Goal: Information Seeking & Learning: Find specific fact

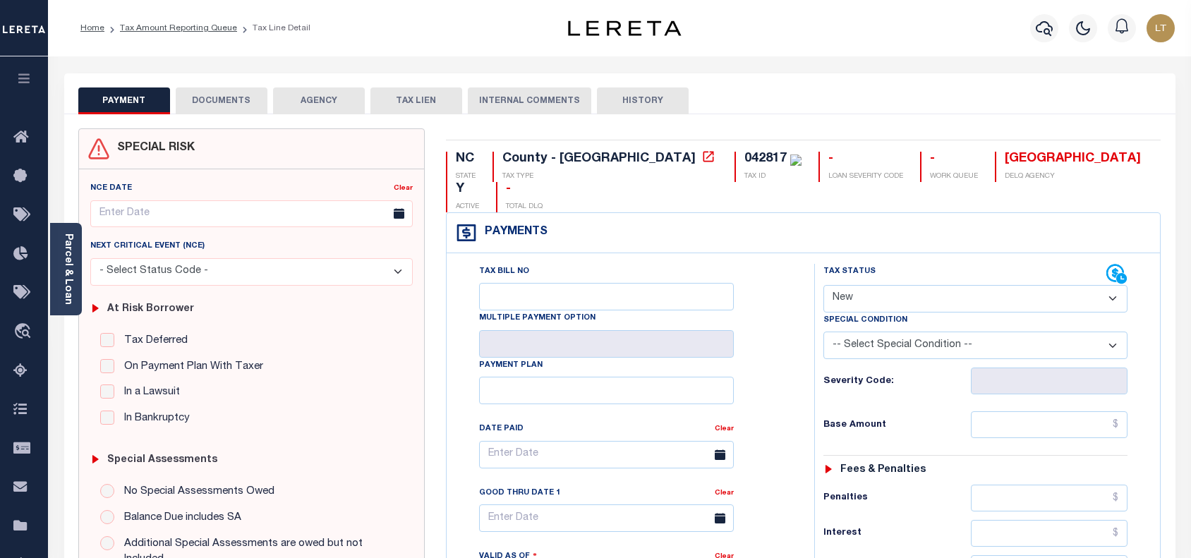
select select "NW2"
select select "8"
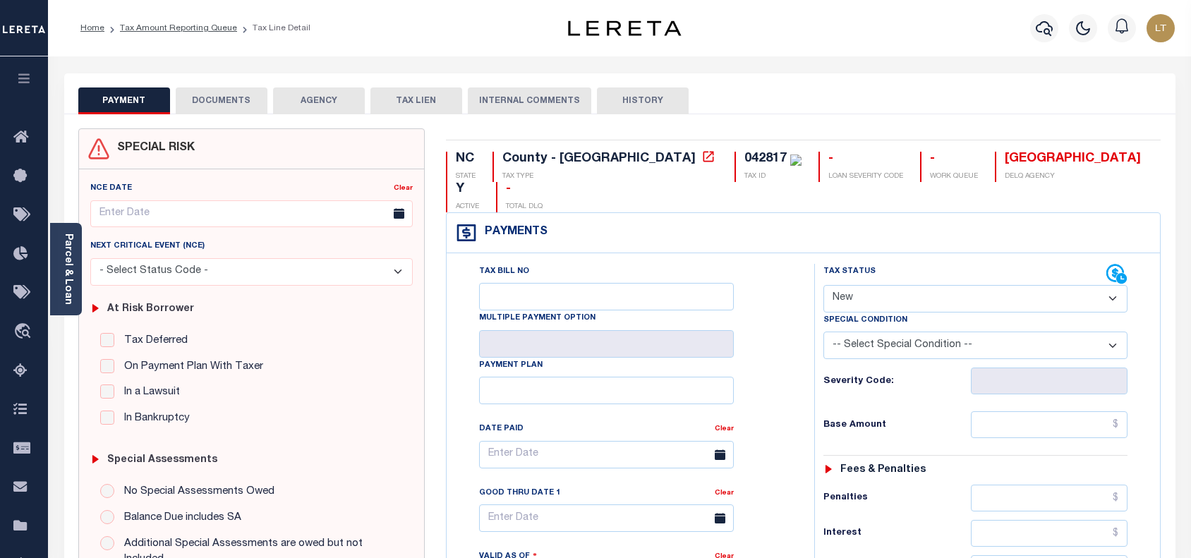
select select "8"
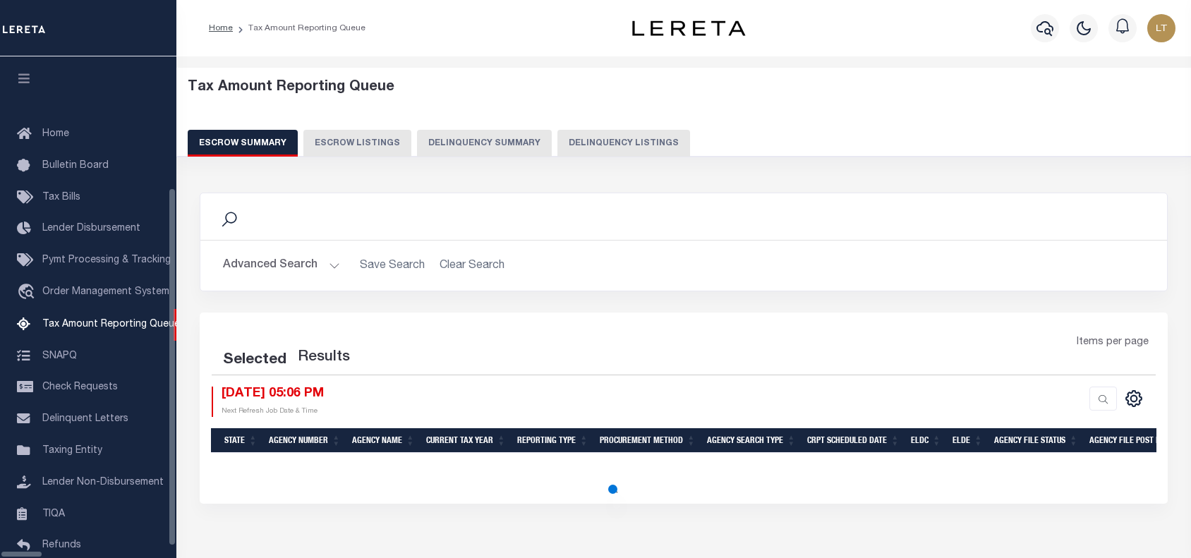
select select "100"
select select "8"
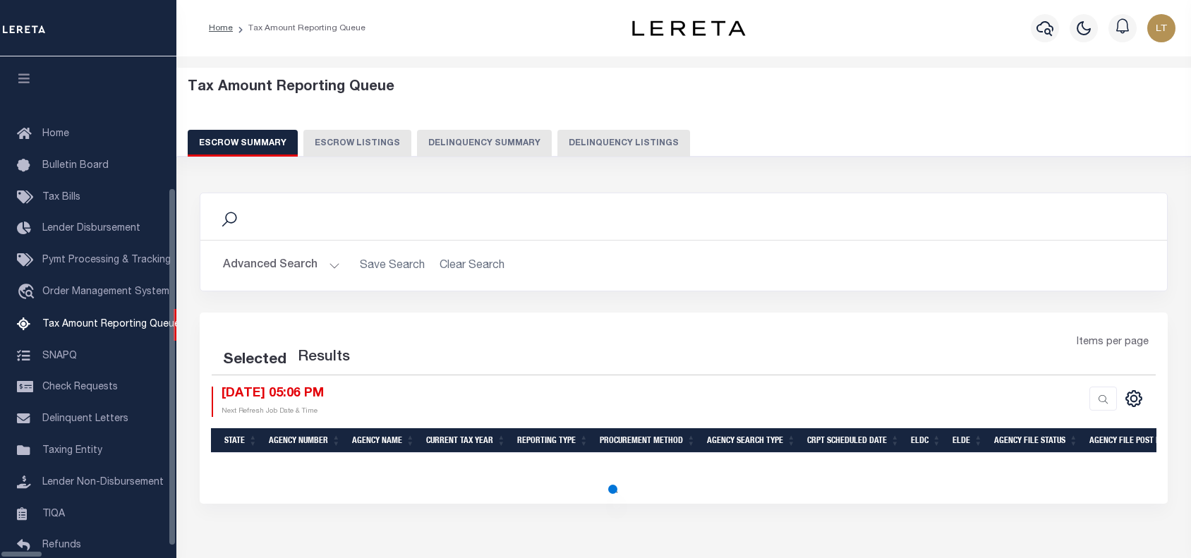
select select "8"
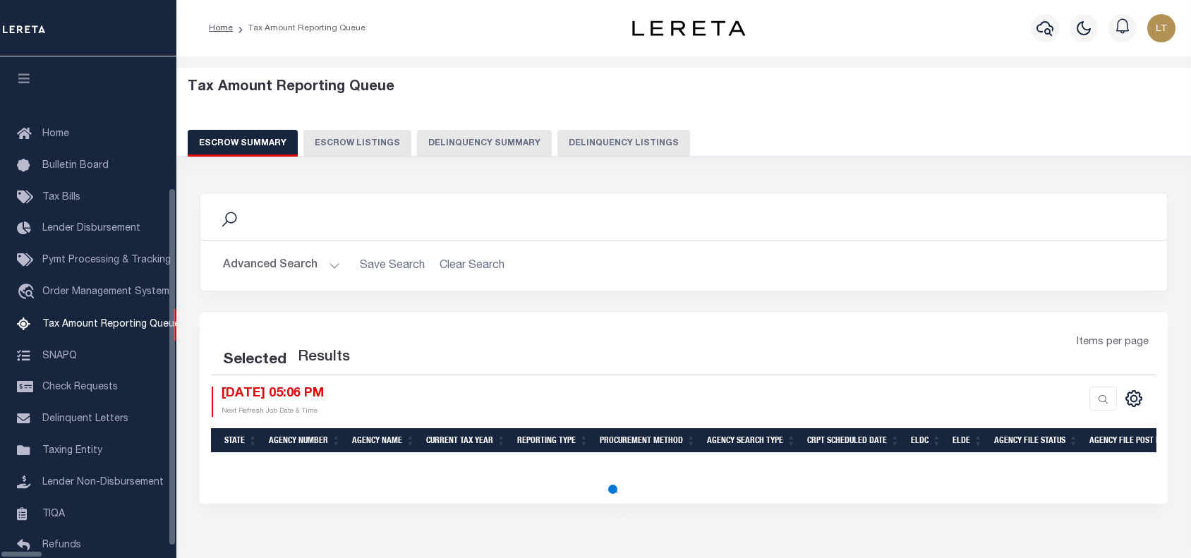
select select "8"
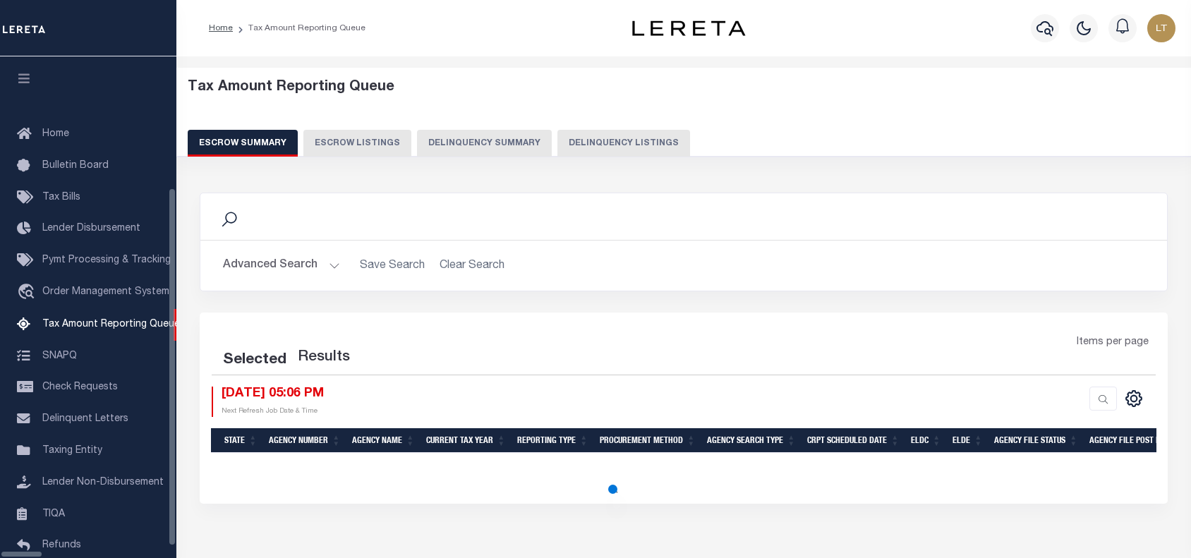
select select "8"
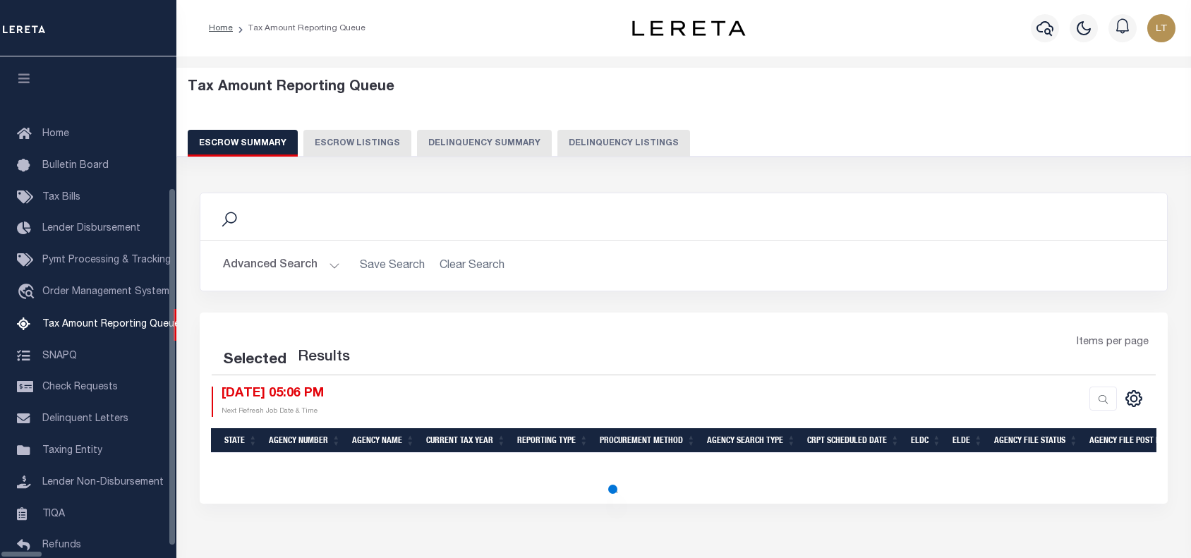
select select "8"
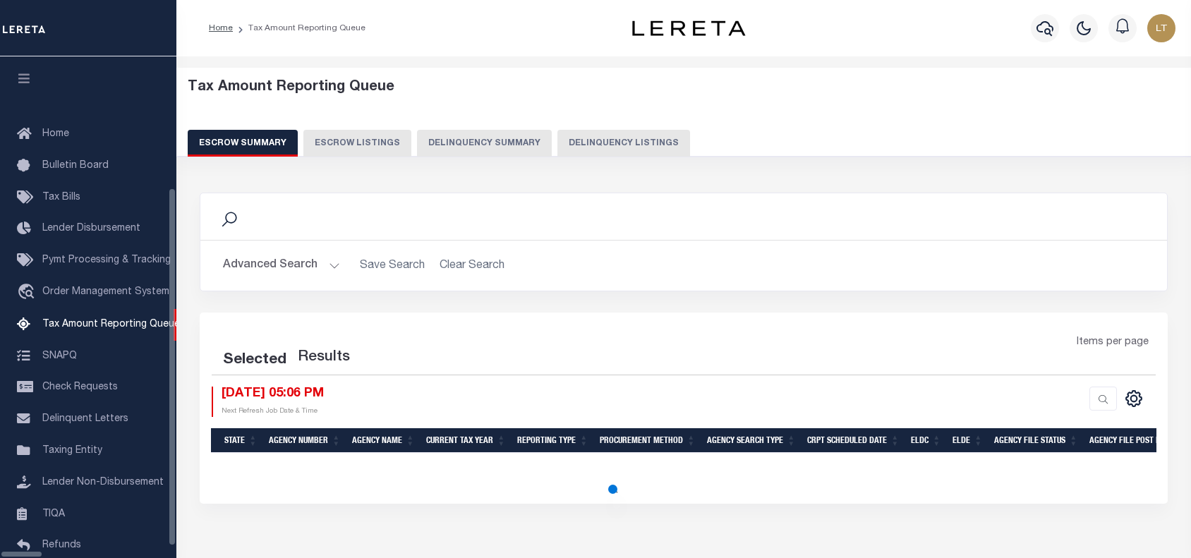
select select "8"
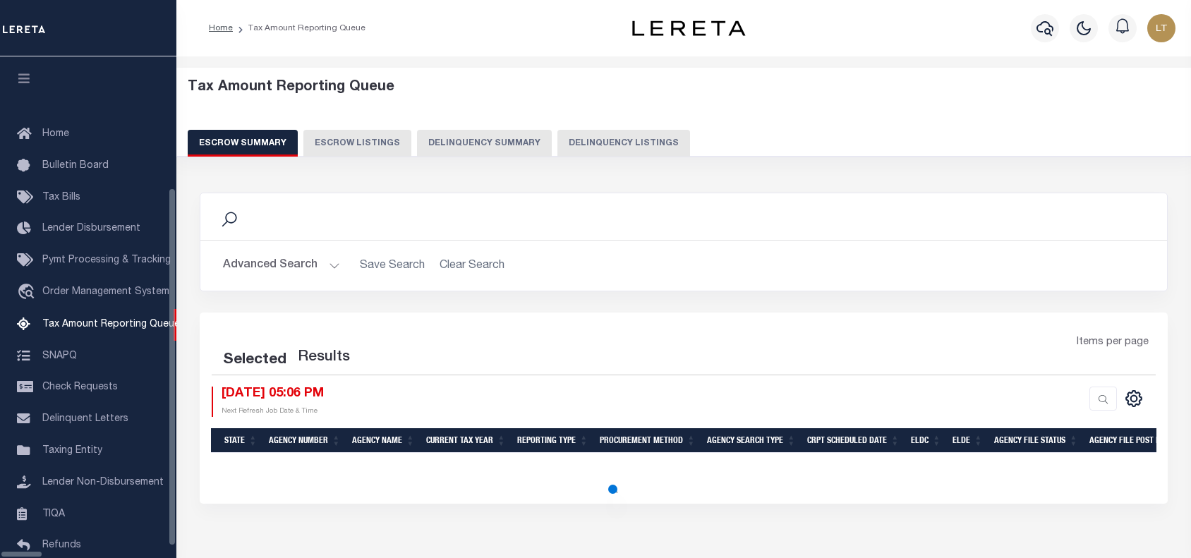
select select "8"
select select "100"
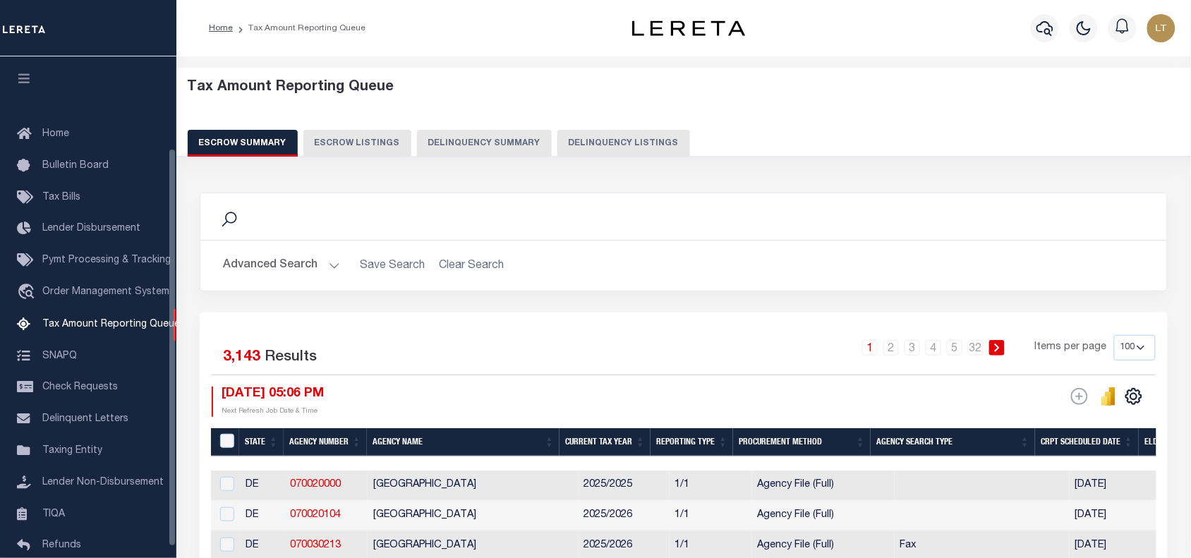
scroll to position [115, 0]
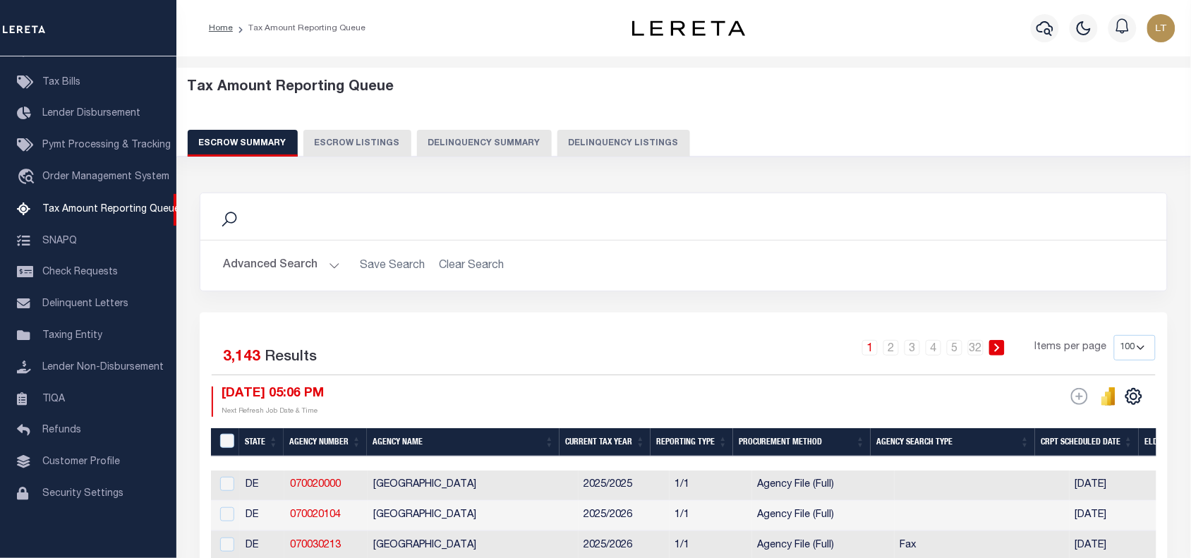
click at [623, 145] on button "Delinquency Listings" at bounding box center [623, 143] width 133 height 27
select select "8"
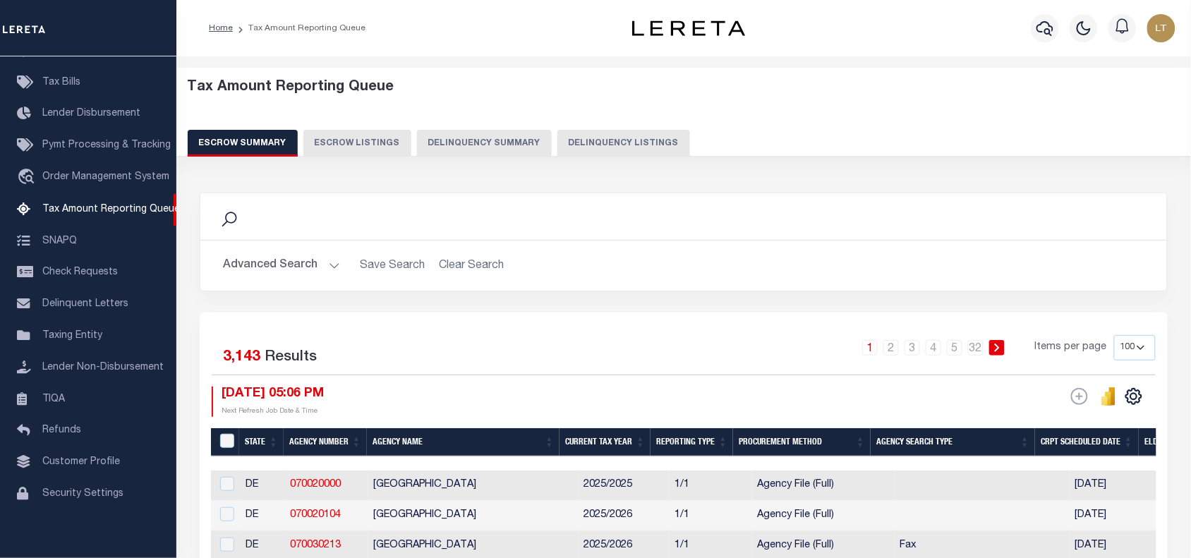
select select "8"
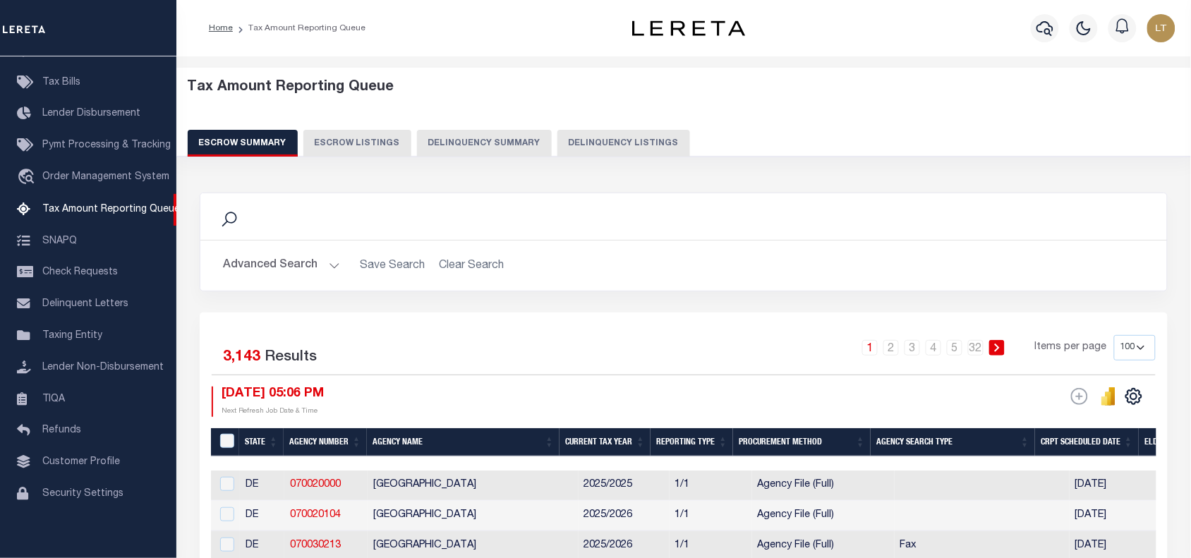
select select "8"
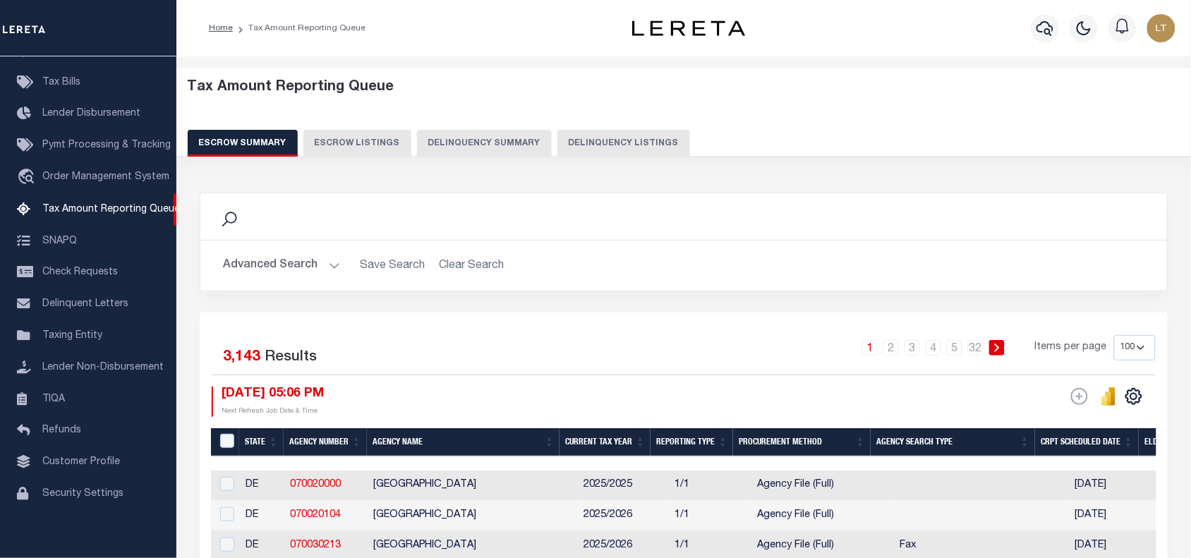
select select "8"
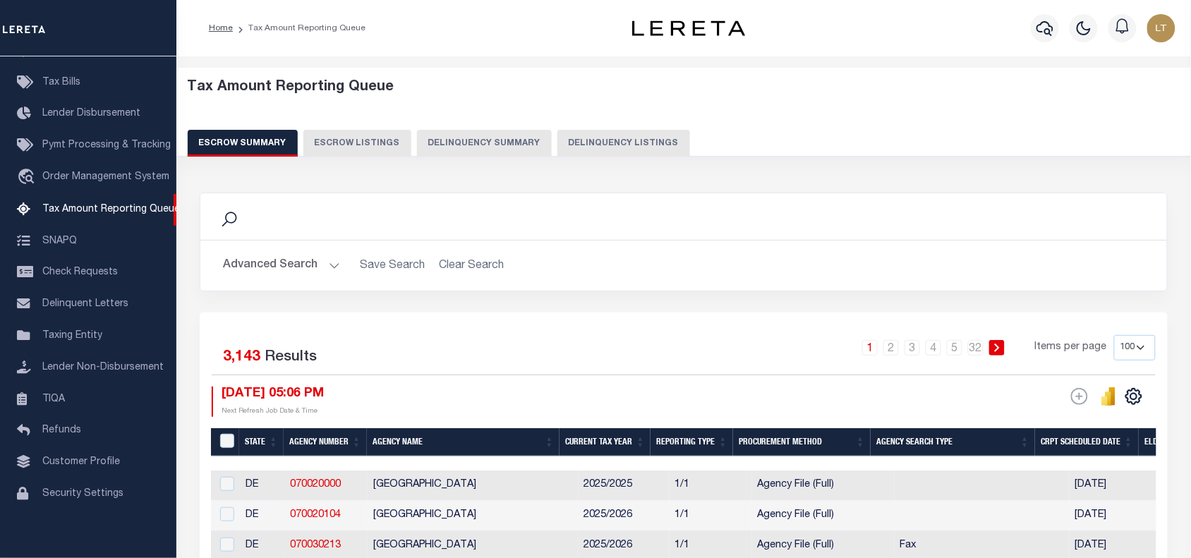
select select "8"
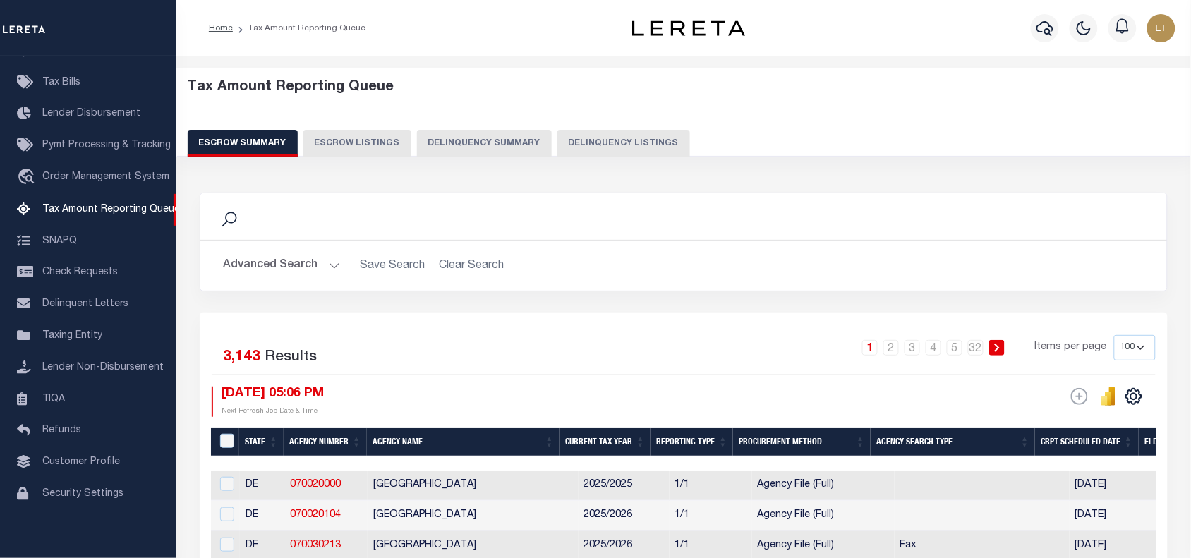
select select "8"
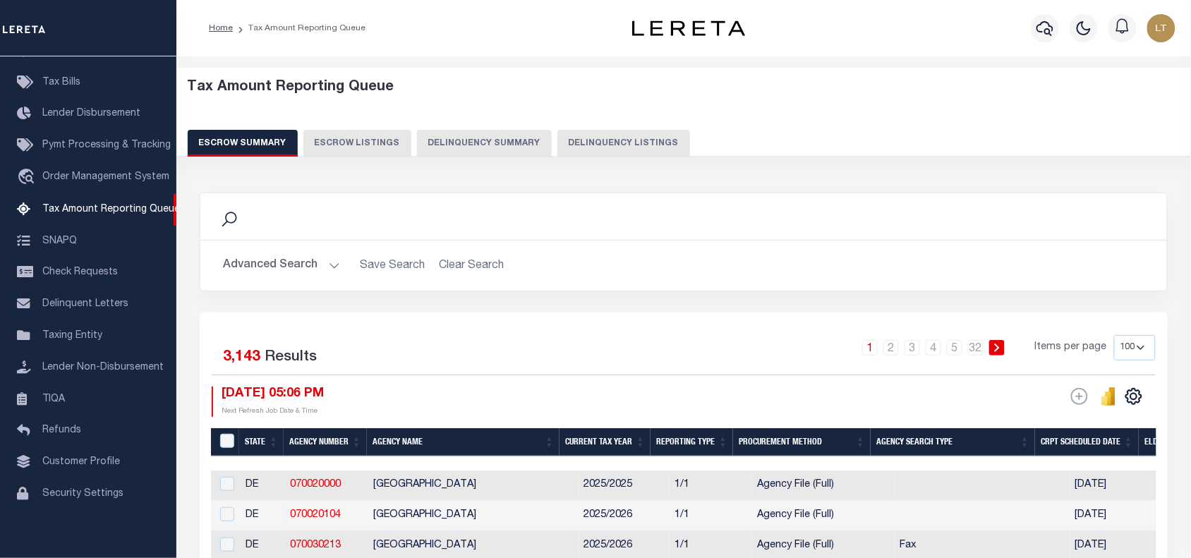
select select "8"
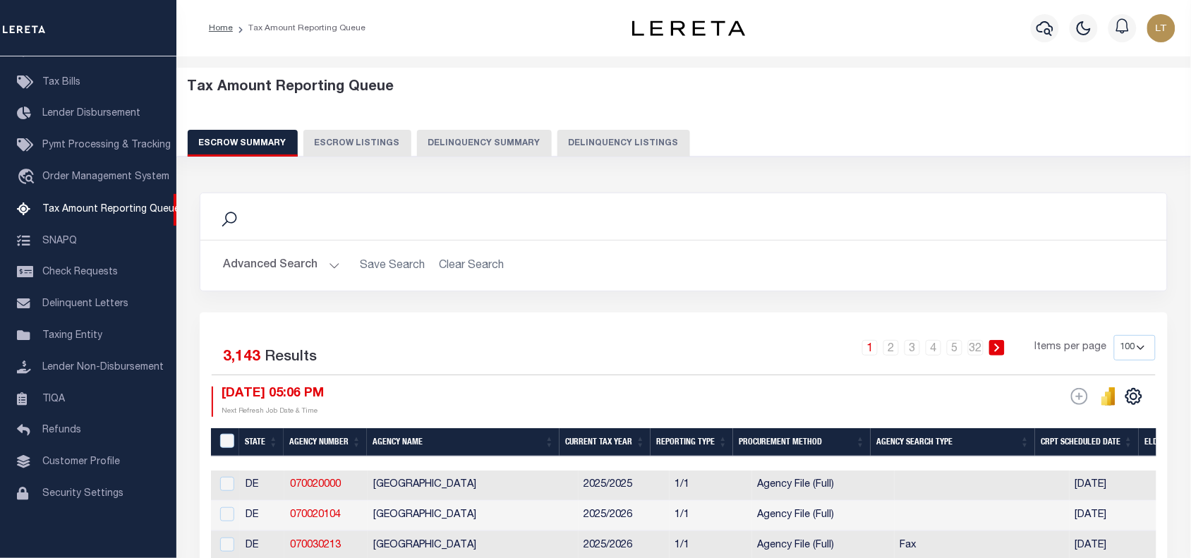
select select "100"
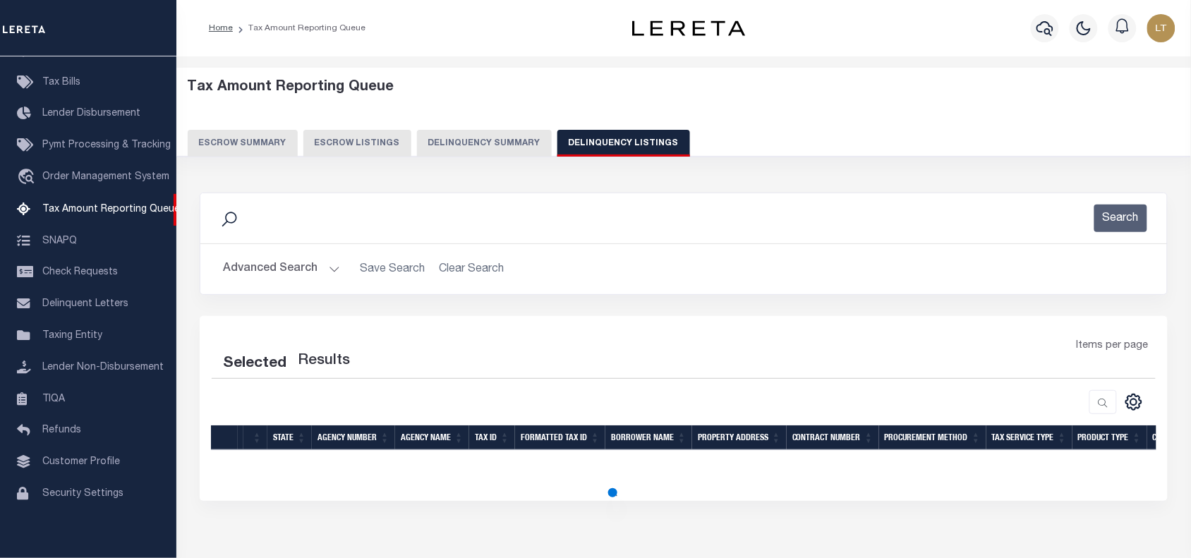
click at [279, 260] on button "Advanced Search" at bounding box center [281, 269] width 117 height 28
select select "100"
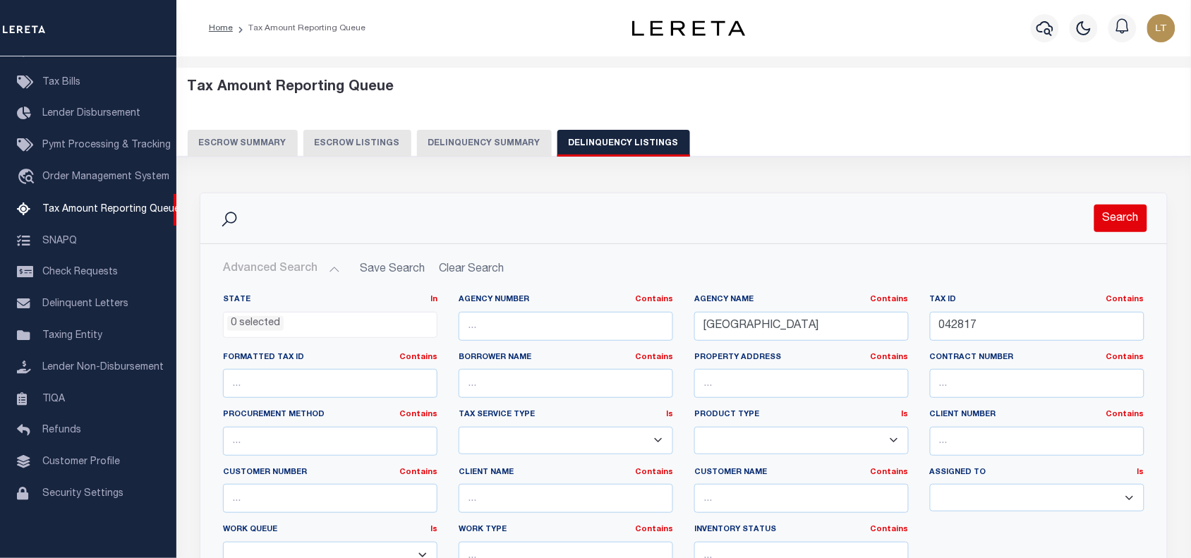
click at [1125, 209] on button "Search" at bounding box center [1120, 219] width 53 height 28
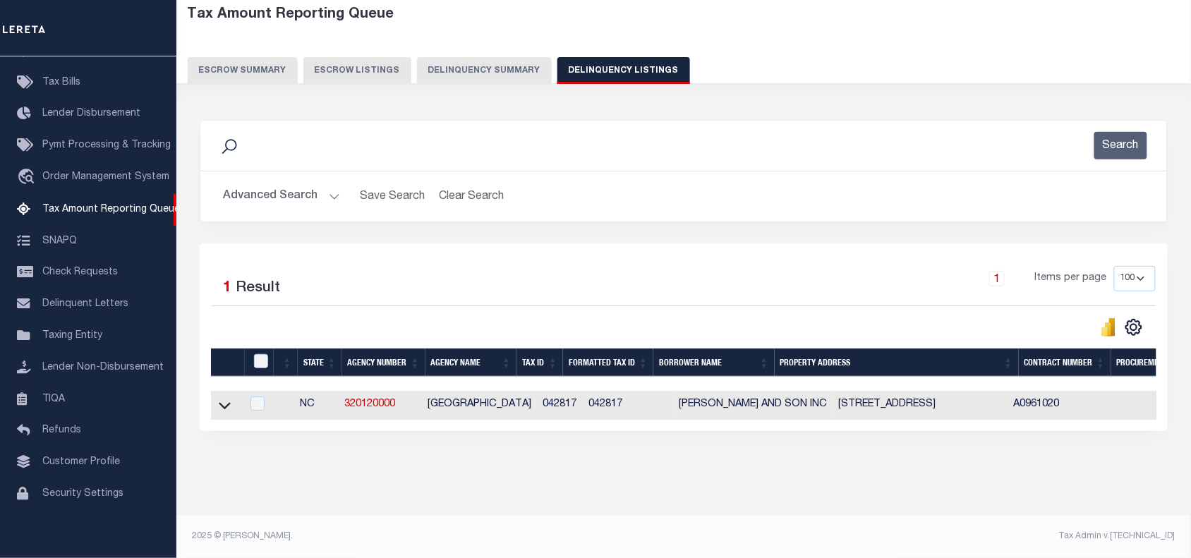
scroll to position [176, 0]
click at [219, 398] on icon at bounding box center [225, 405] width 12 height 15
select select "8"
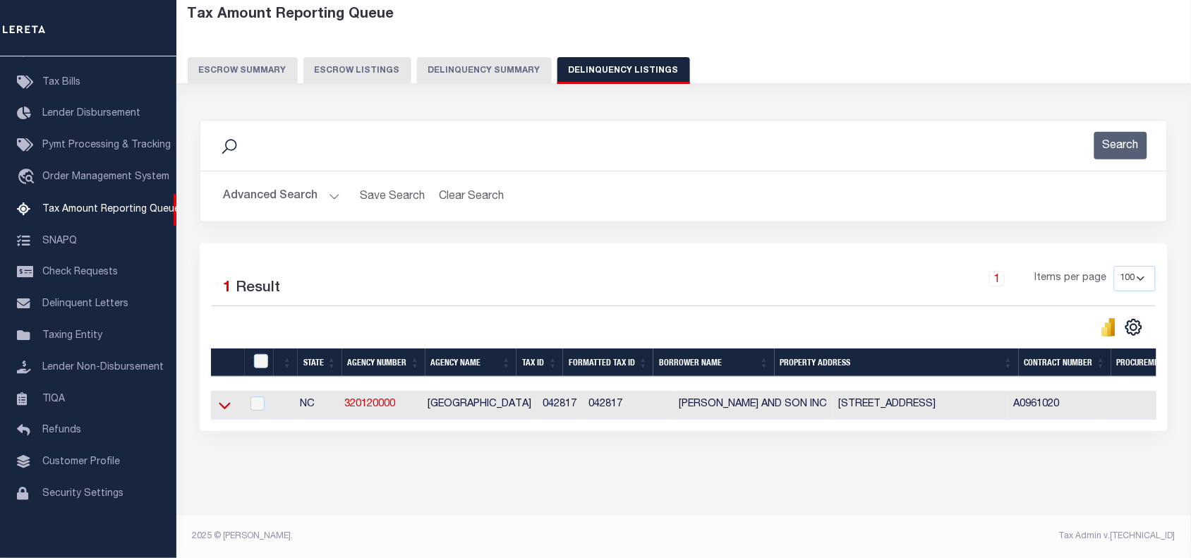
select select "8"
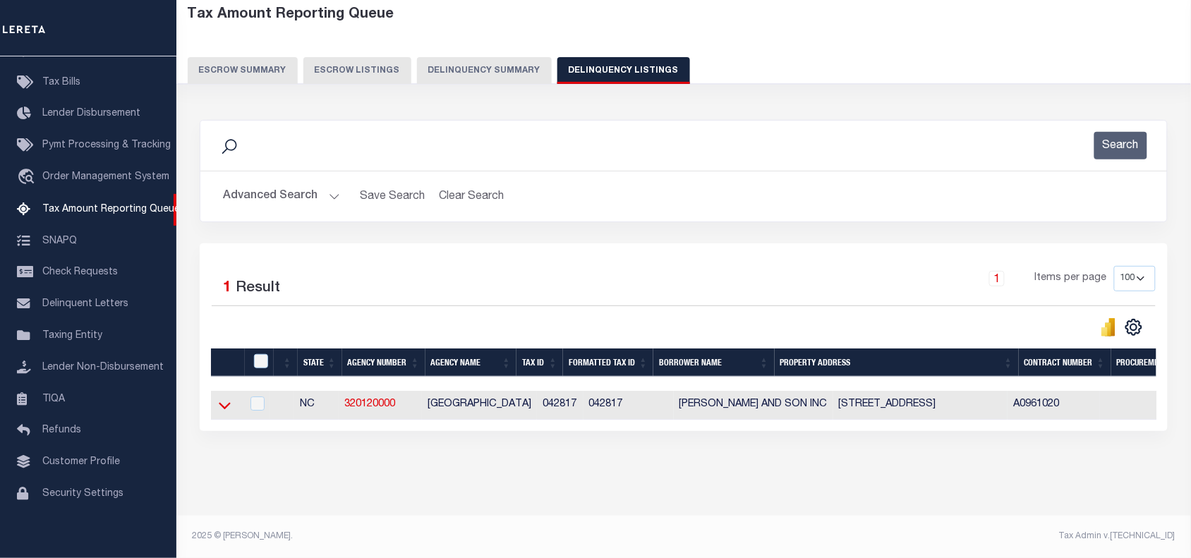
select select "8"
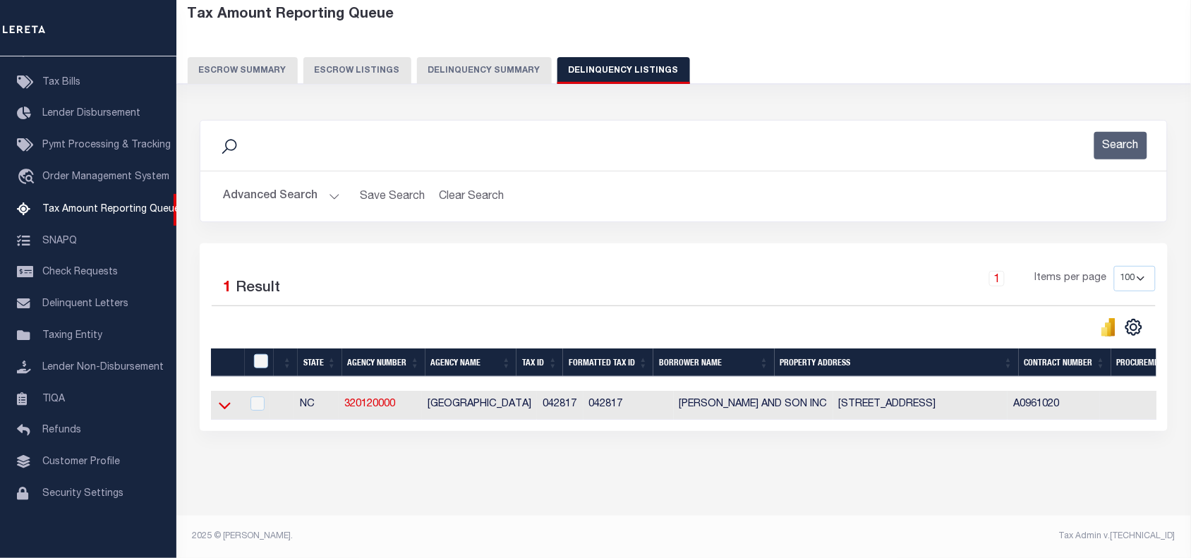
select select "8"
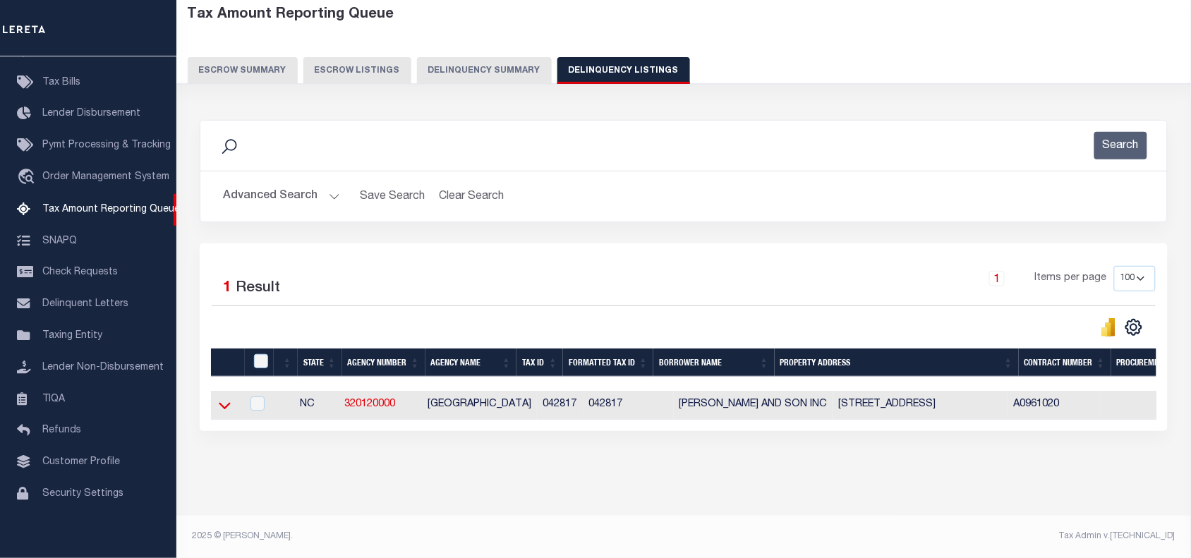
select select "8"
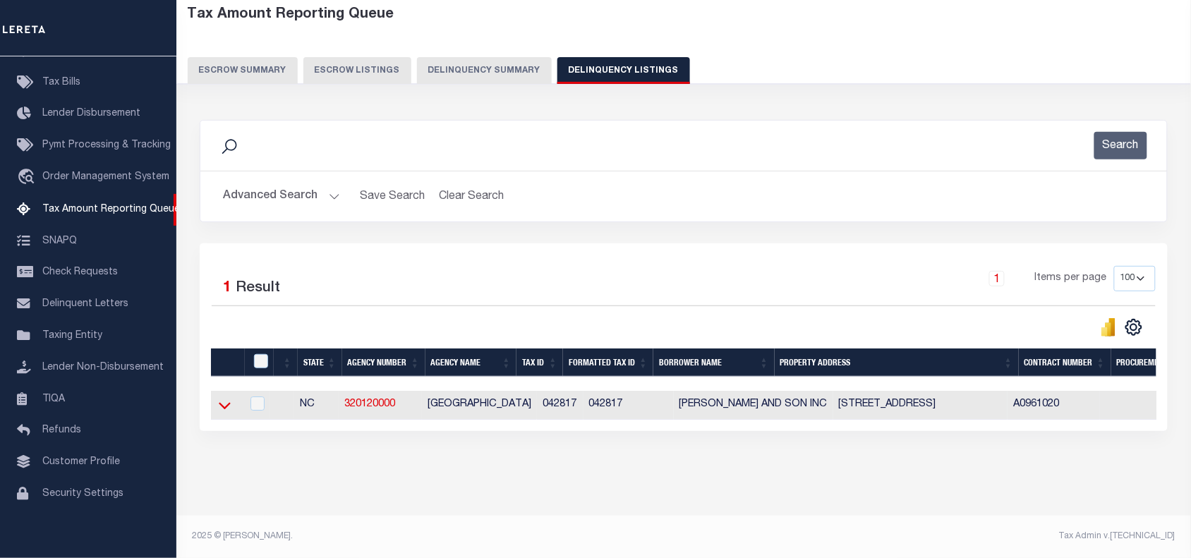
select select "8"
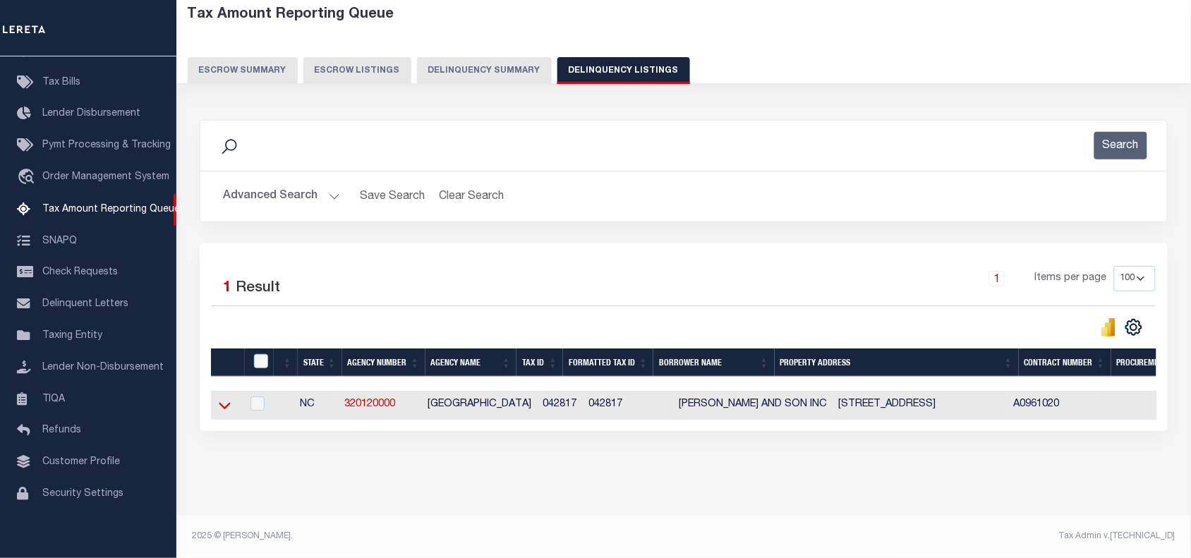
select select "8"
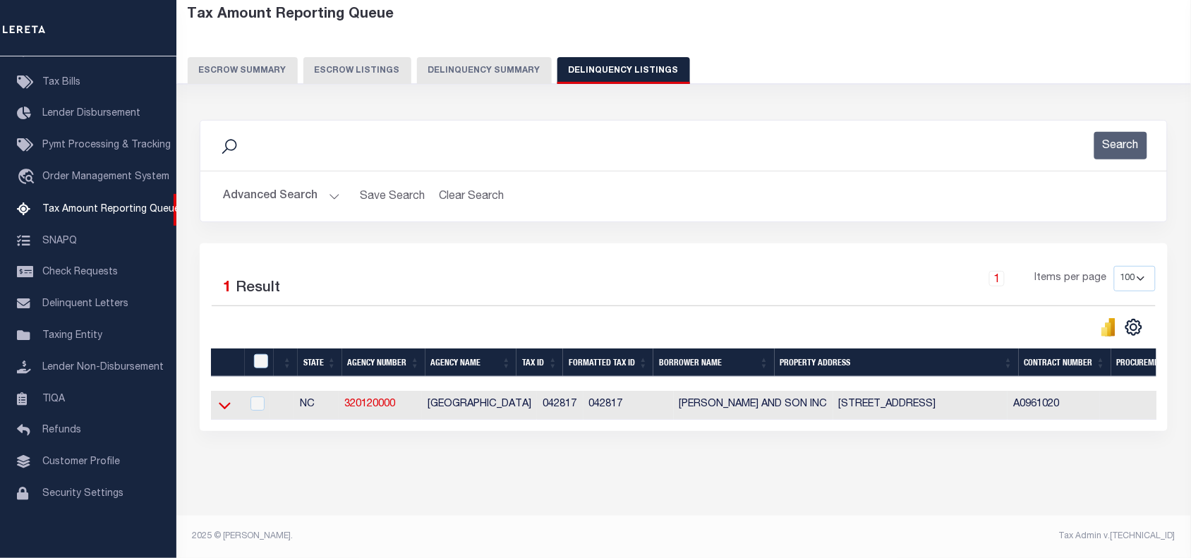
select select "8"
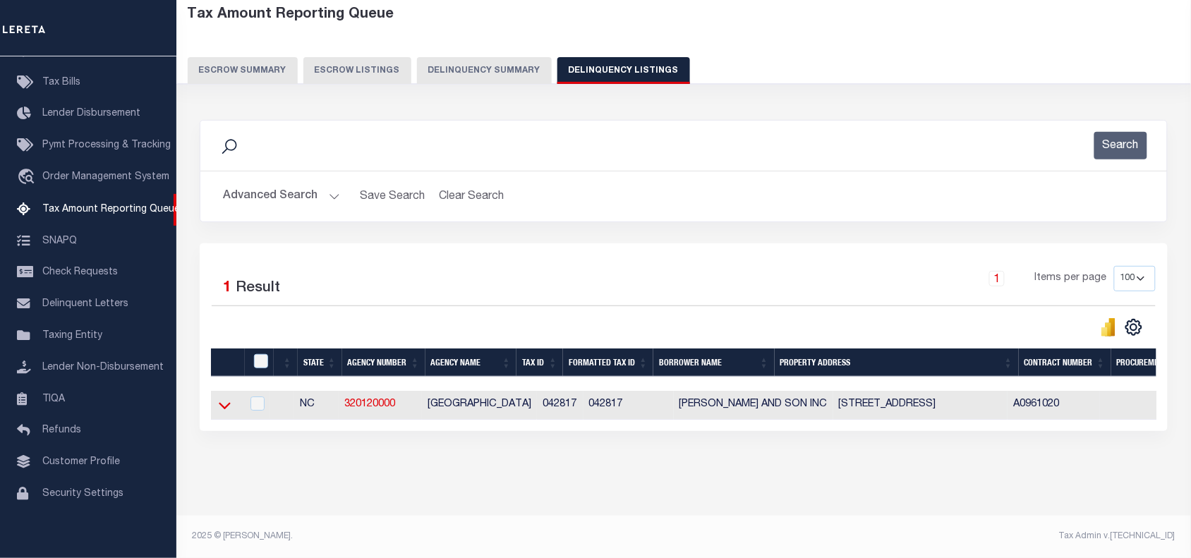
select select "8"
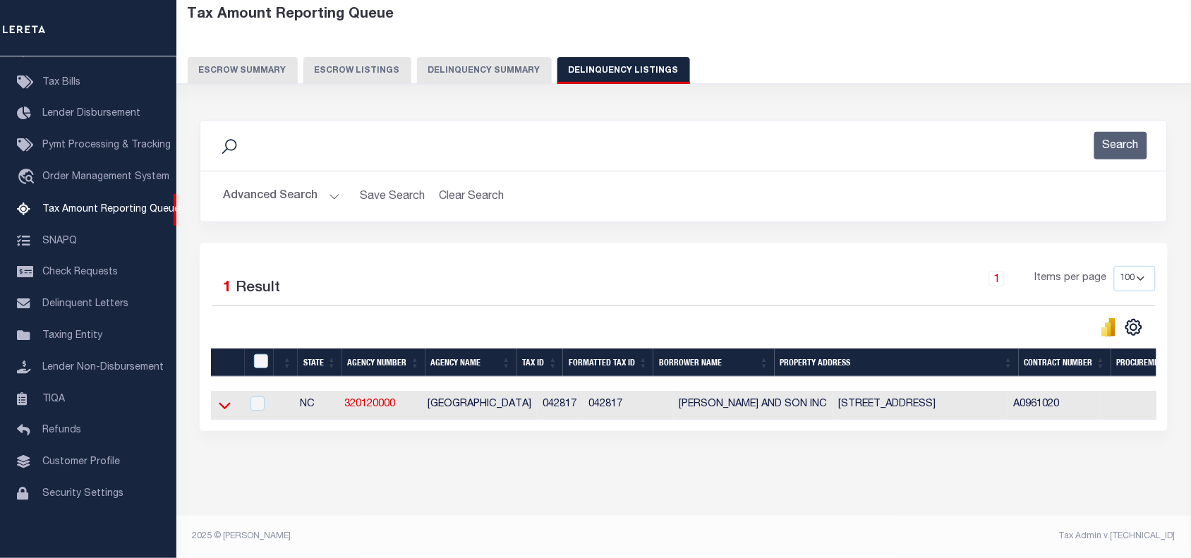
select select "8"
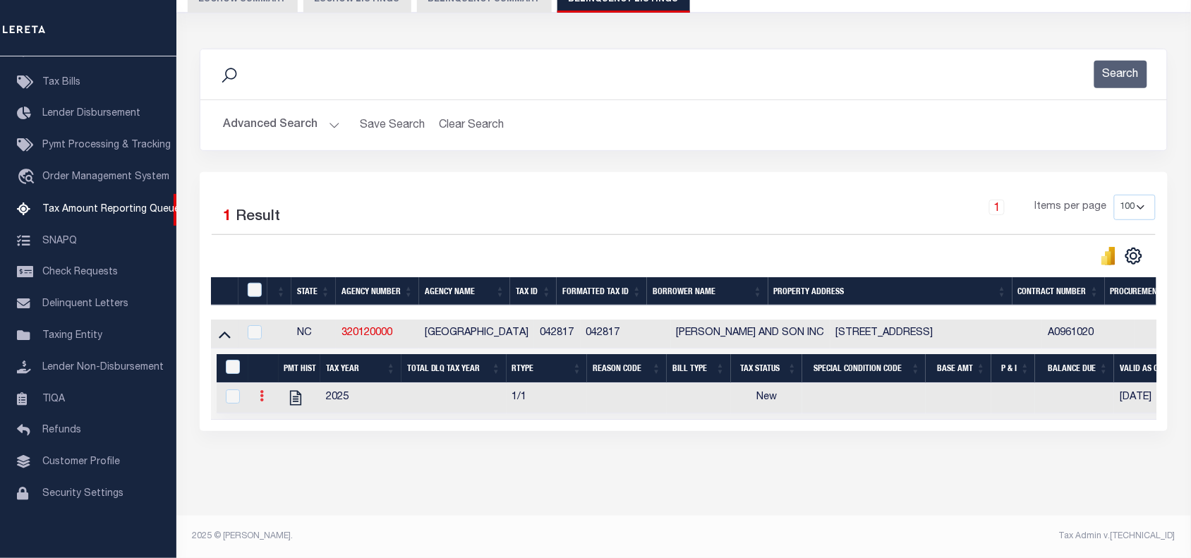
click at [258, 392] on link at bounding box center [262, 397] width 16 height 11
click at [275, 412] on img "" at bounding box center [279, 419] width 14 height 14
checkbox input "true"
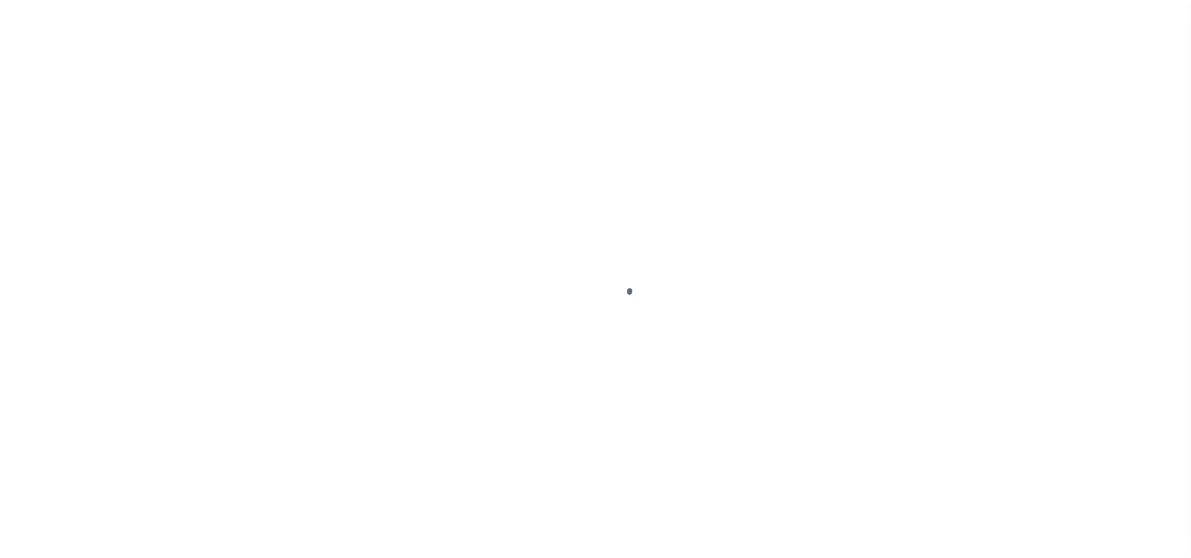
select select "NW2"
select select "8"
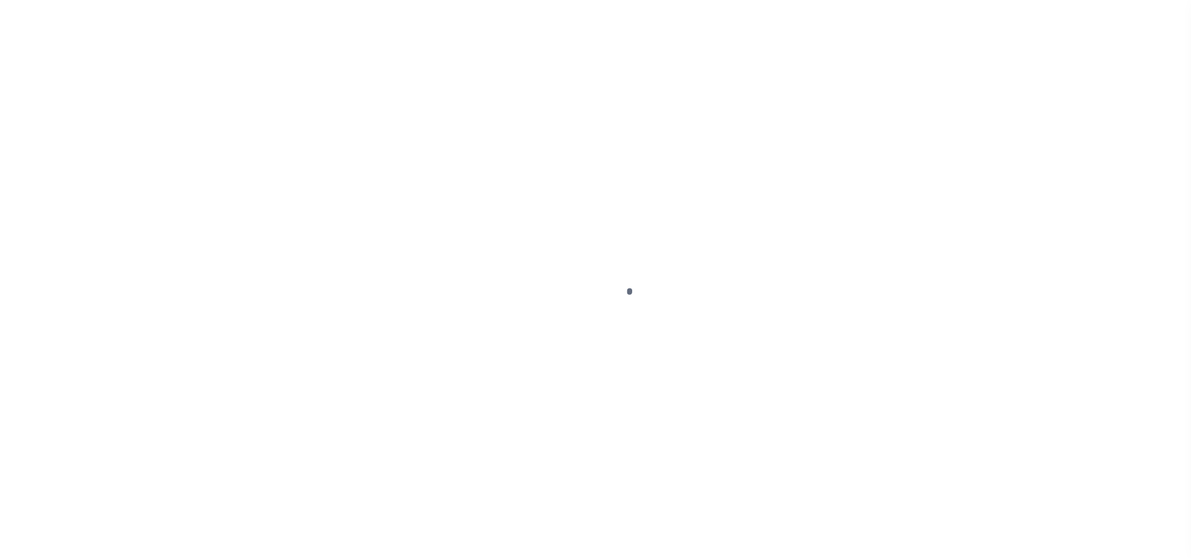
select select "8"
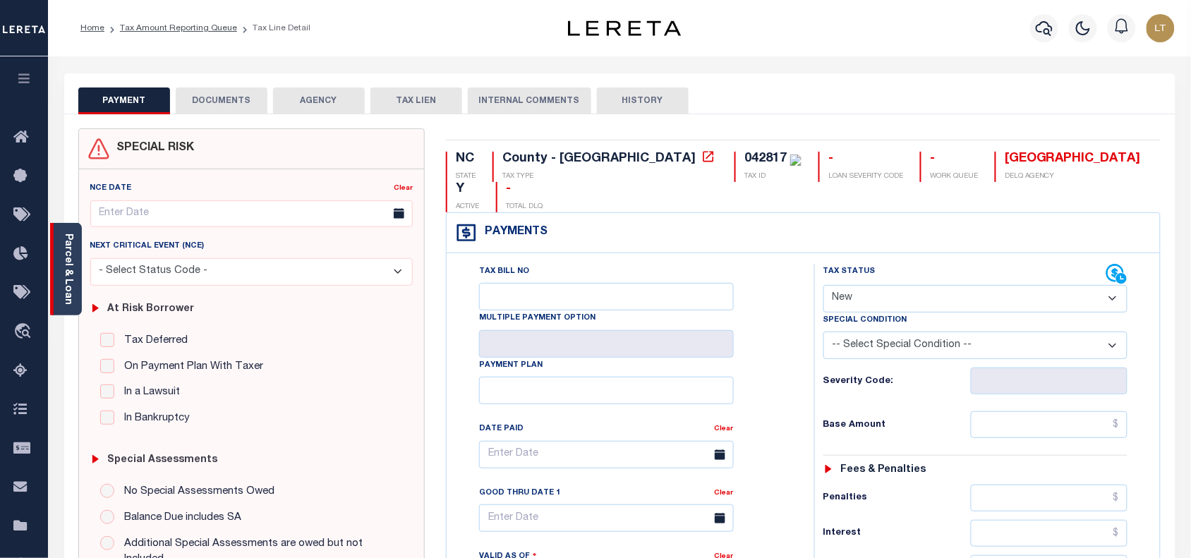
click at [68, 254] on link "Parcel & Loan" at bounding box center [68, 268] width 10 height 71
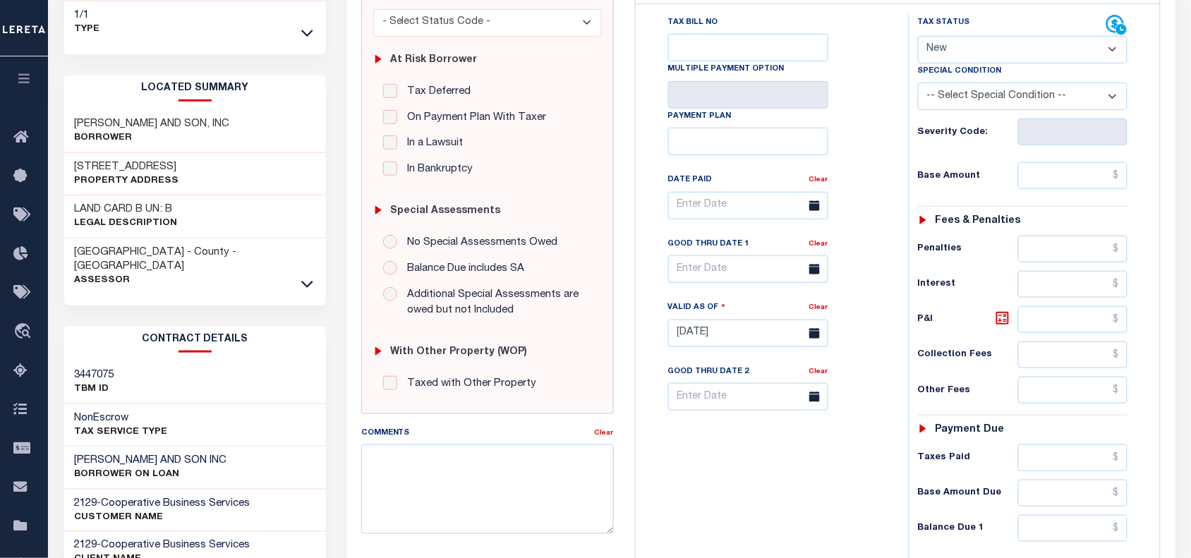
scroll to position [265, 0]
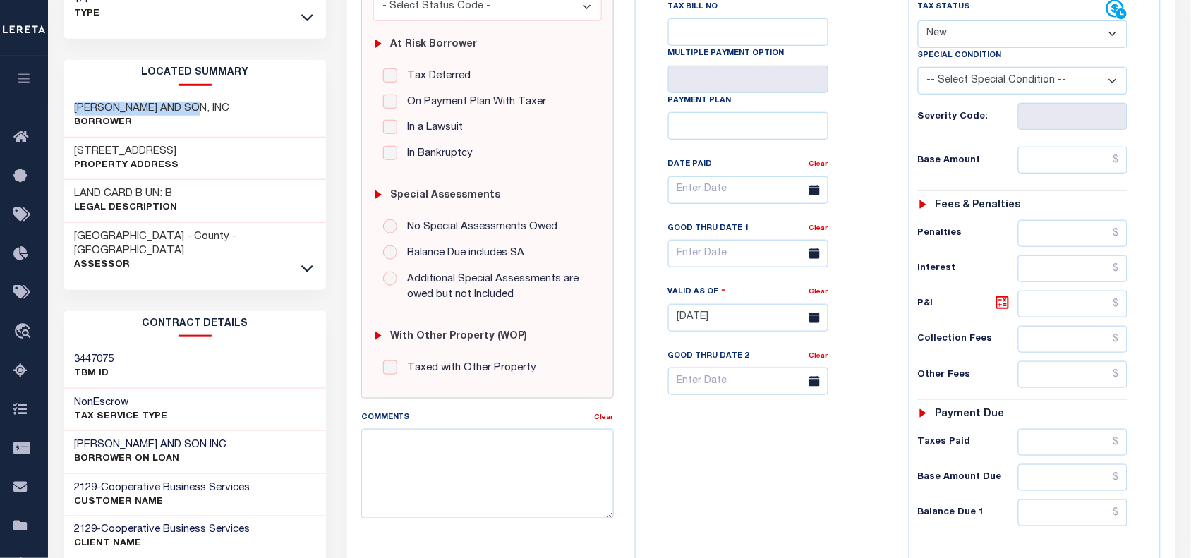
drag, startPoint x: 203, startPoint y: 96, endPoint x: 75, endPoint y: 99, distance: 128.4
click at [75, 99] on div "ELLIOTT AND SON, INC Borrower" at bounding box center [195, 116] width 262 height 43
copy h3 "ELLIOTT AND SON, INC"
